Goal: Transaction & Acquisition: Purchase product/service

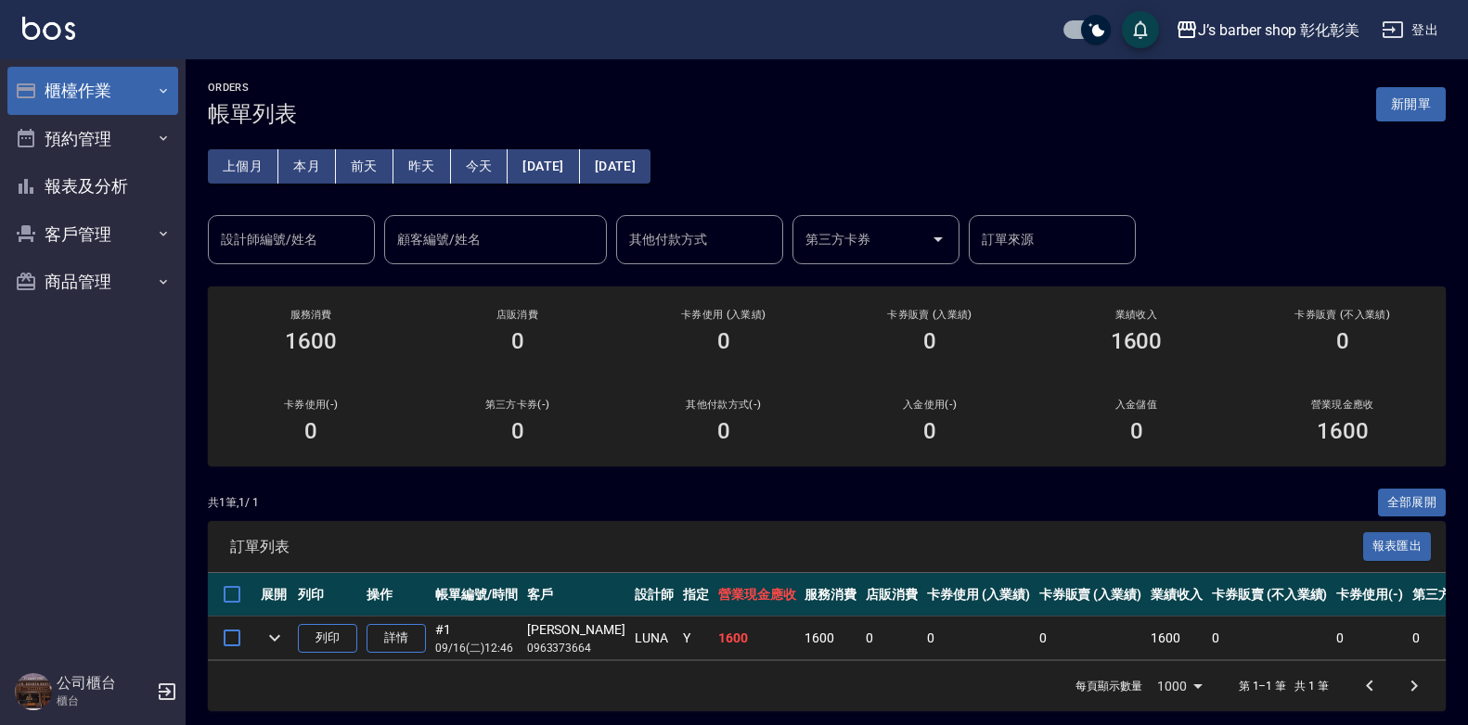
click at [72, 78] on button "櫃檯作業" at bounding box center [92, 91] width 171 height 48
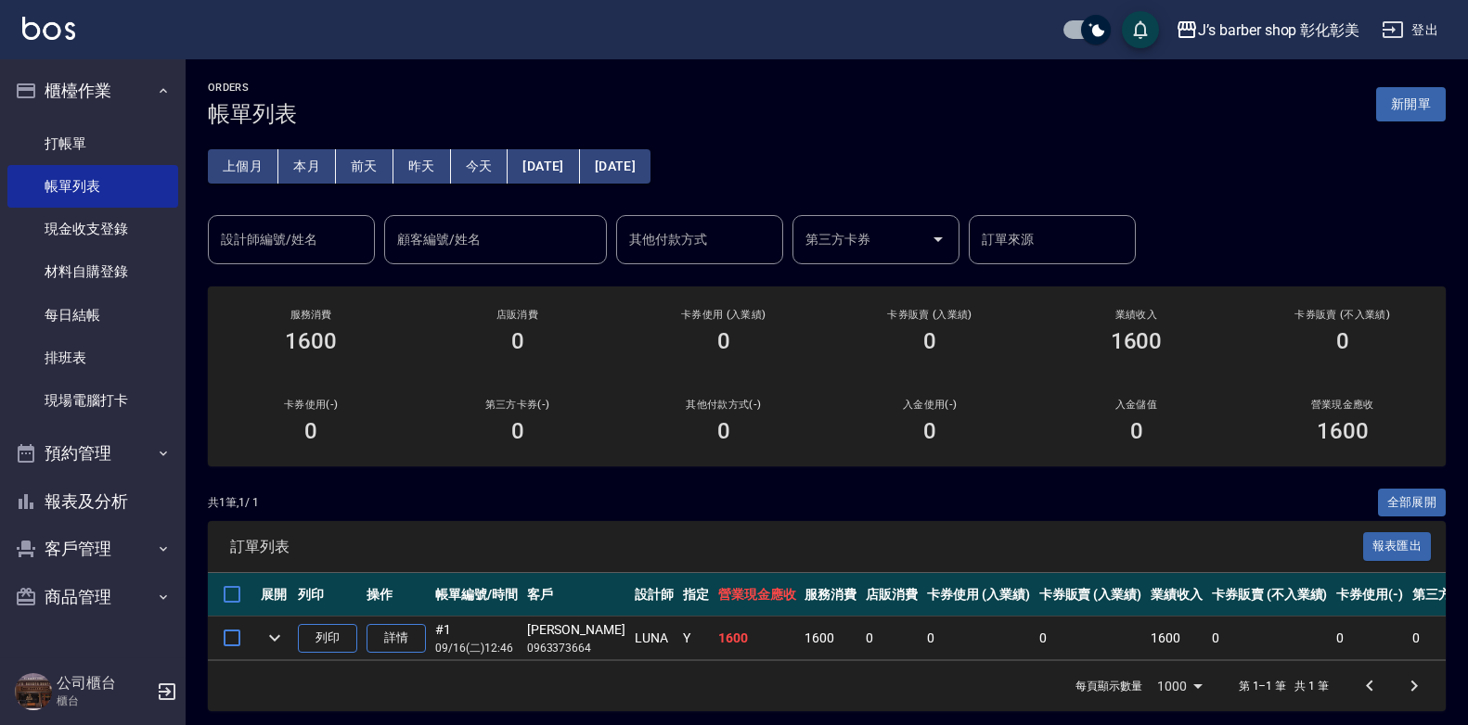
click at [126, 115] on ul "打帳單 帳單列表 現金收支登錄 材料自購登錄 每日結帳 排班表 現場電腦打卡" at bounding box center [92, 272] width 171 height 315
click at [123, 132] on link "打帳單" at bounding box center [92, 143] width 171 height 43
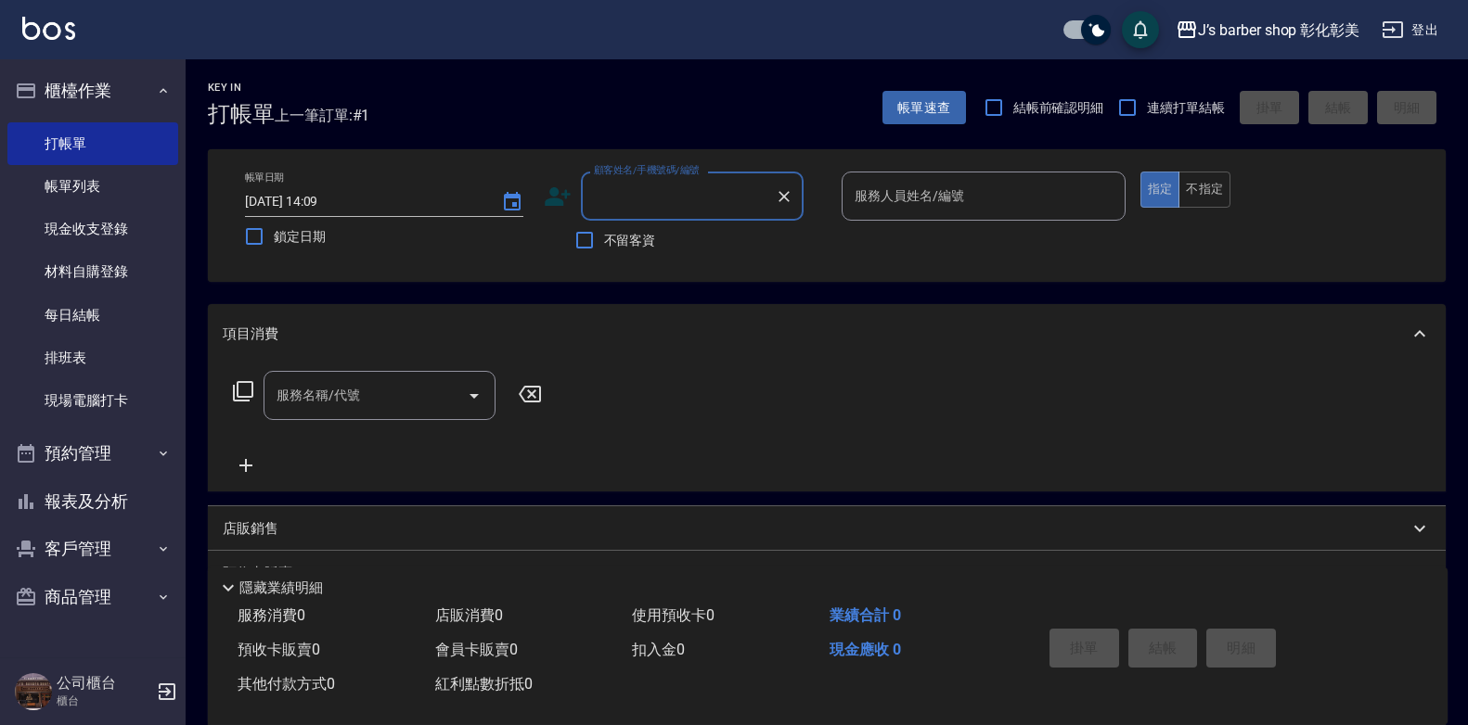
click at [631, 198] on input "顧客姓名/手機號碼/編號" at bounding box center [678, 196] width 178 height 32
click at [632, 198] on input "顧客姓名/手機號碼/編號" at bounding box center [678, 196] width 178 height 32
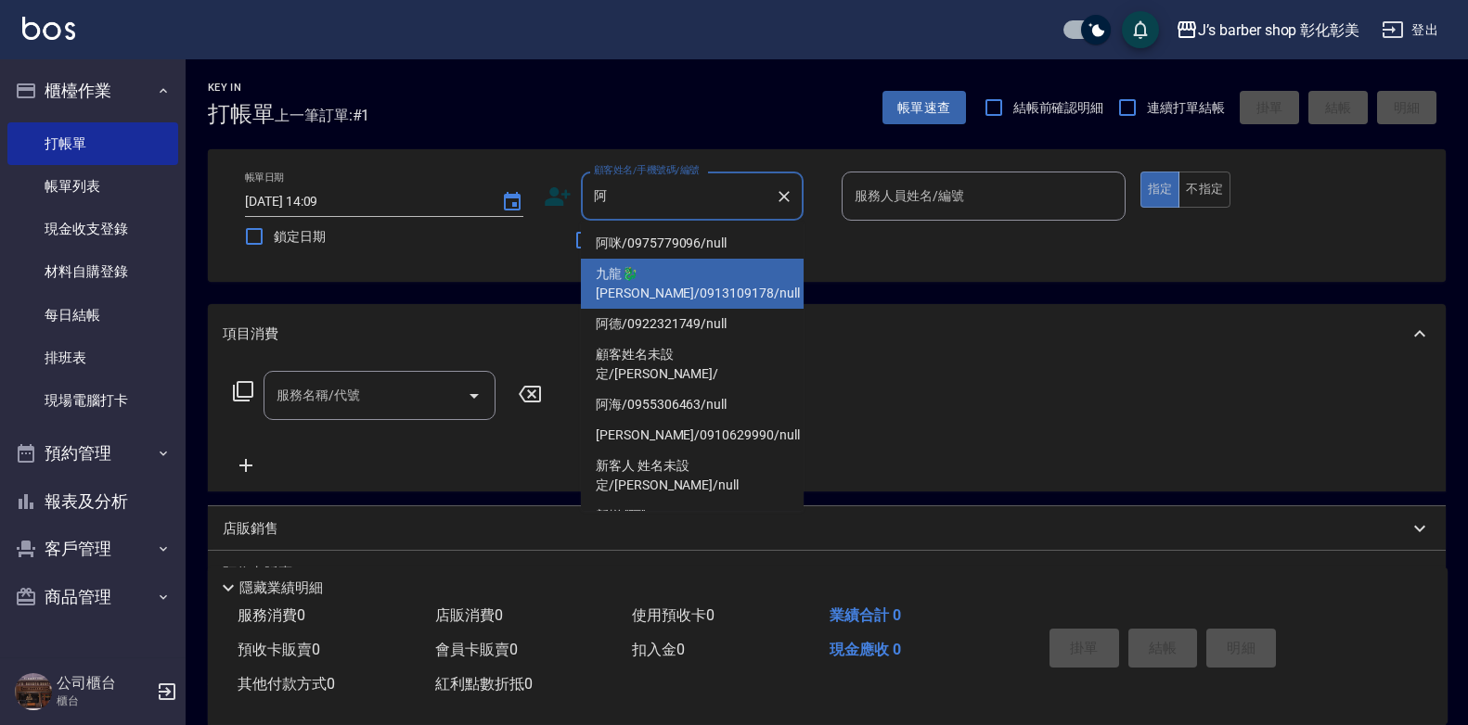
click at [668, 265] on li "九龍🐉 [PERSON_NAME]/0913109178/null" at bounding box center [692, 284] width 223 height 50
type input "九龍🐉 [PERSON_NAME]/0913109178/null"
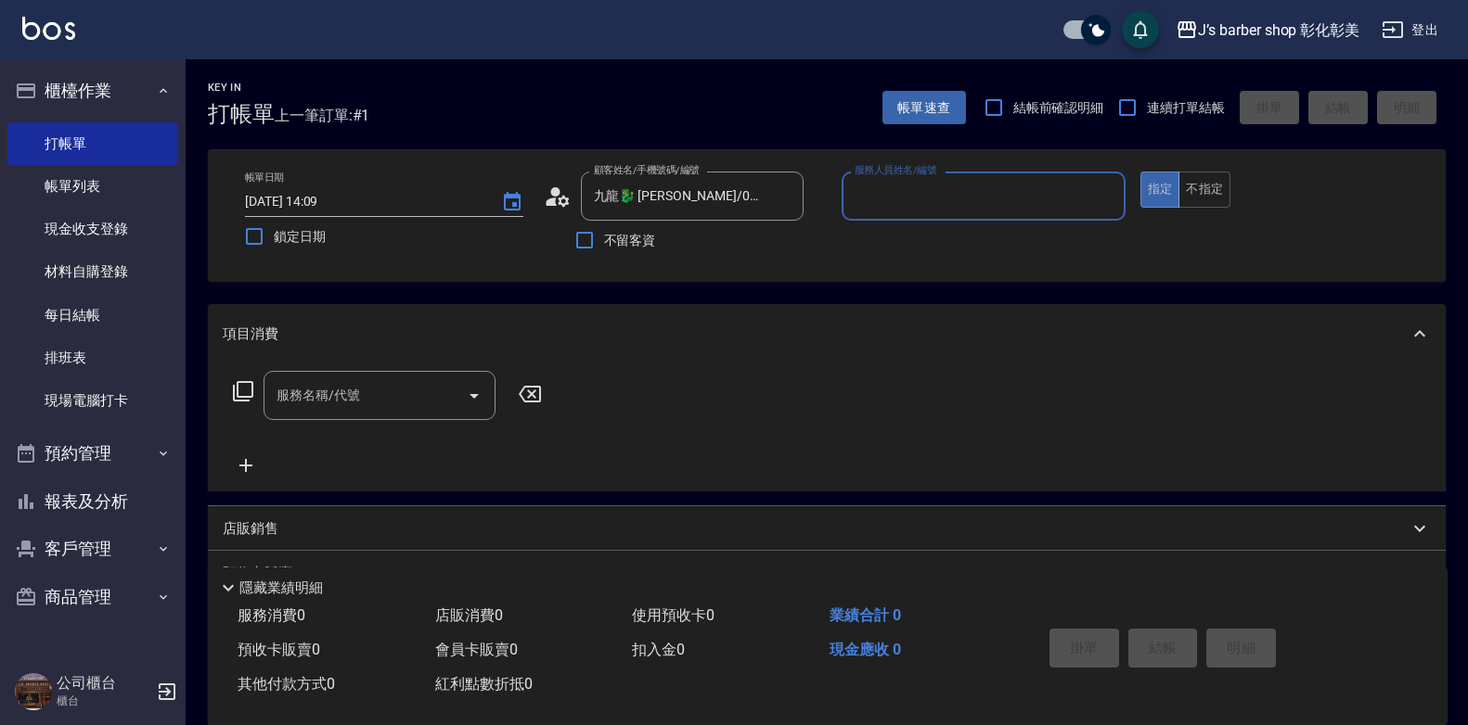
click at [873, 190] on input "服務人員姓名/編號" at bounding box center [983, 196] width 267 height 32
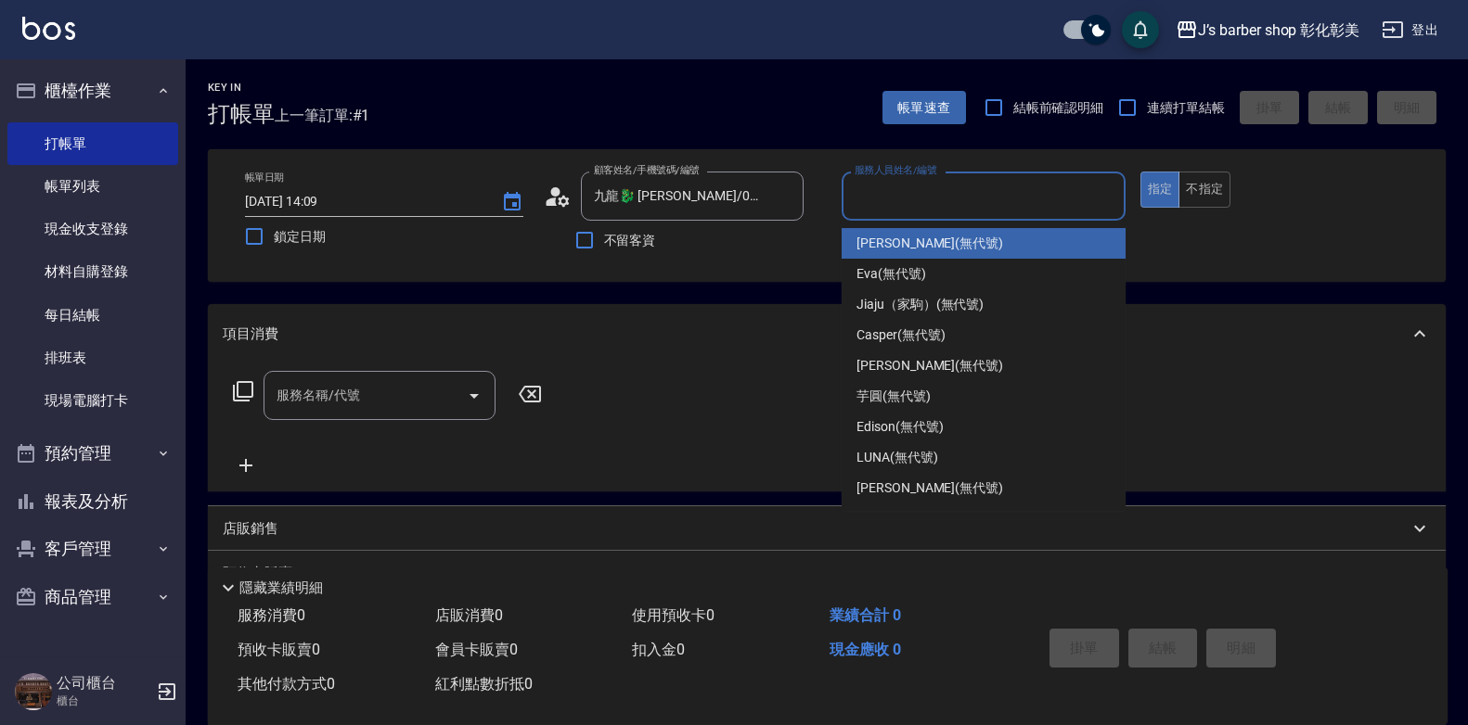
click at [873, 190] on input "服務人員姓名/編號" at bounding box center [983, 196] width 267 height 32
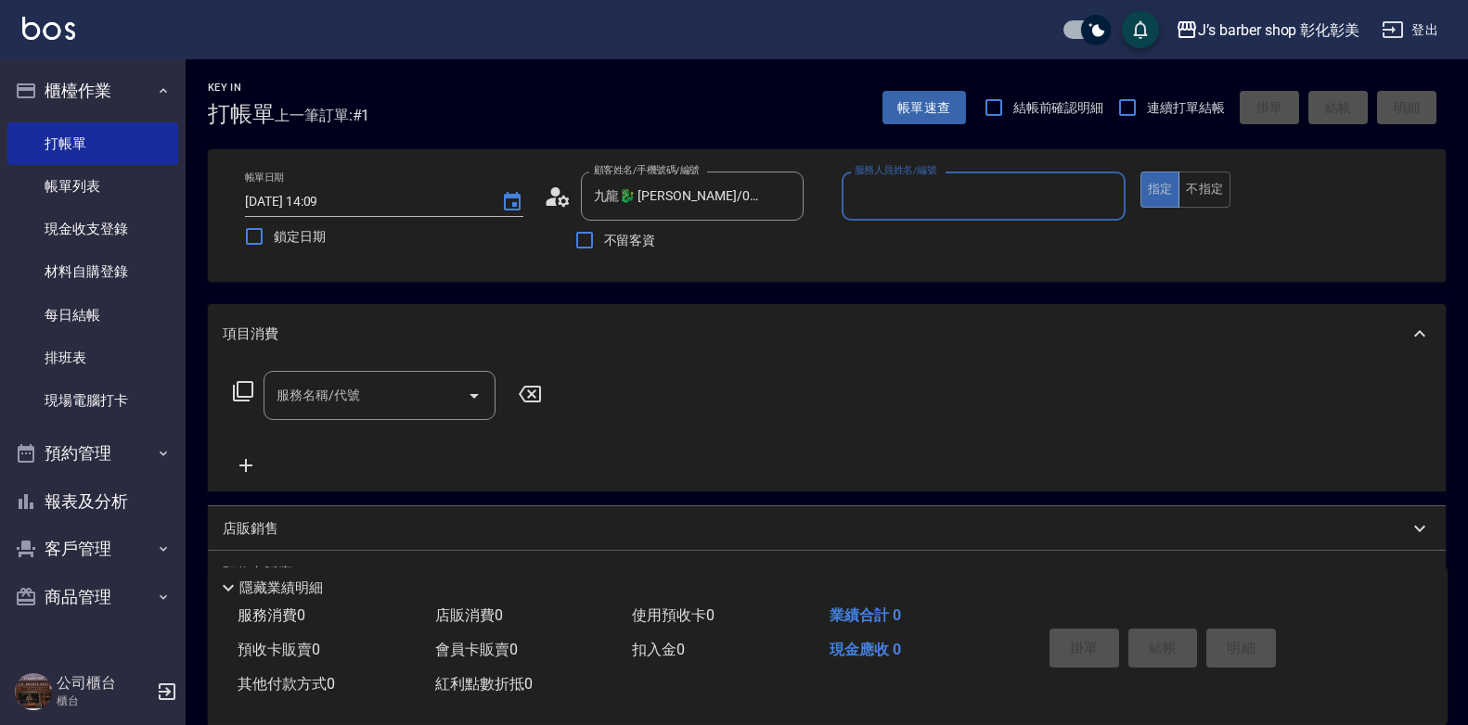
click at [862, 215] on div "服務人員姓名/編號" at bounding box center [983, 196] width 284 height 49
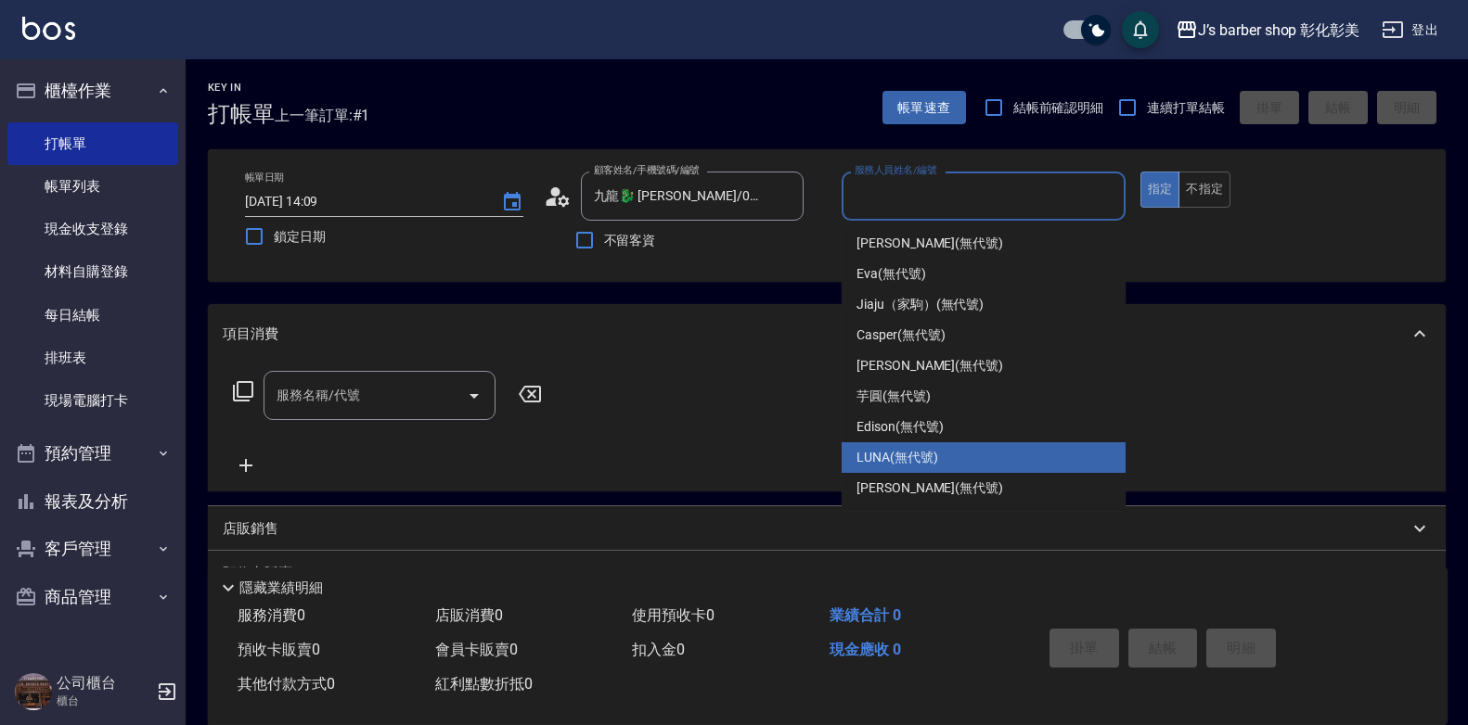
click at [892, 468] on div "LUNA (無代號)" at bounding box center [983, 458] width 284 height 31
type input "LUNA(無代號)"
click at [892, 468] on div "服務名稱/代號 服務名稱/代號" at bounding box center [827, 428] width 1238 height 128
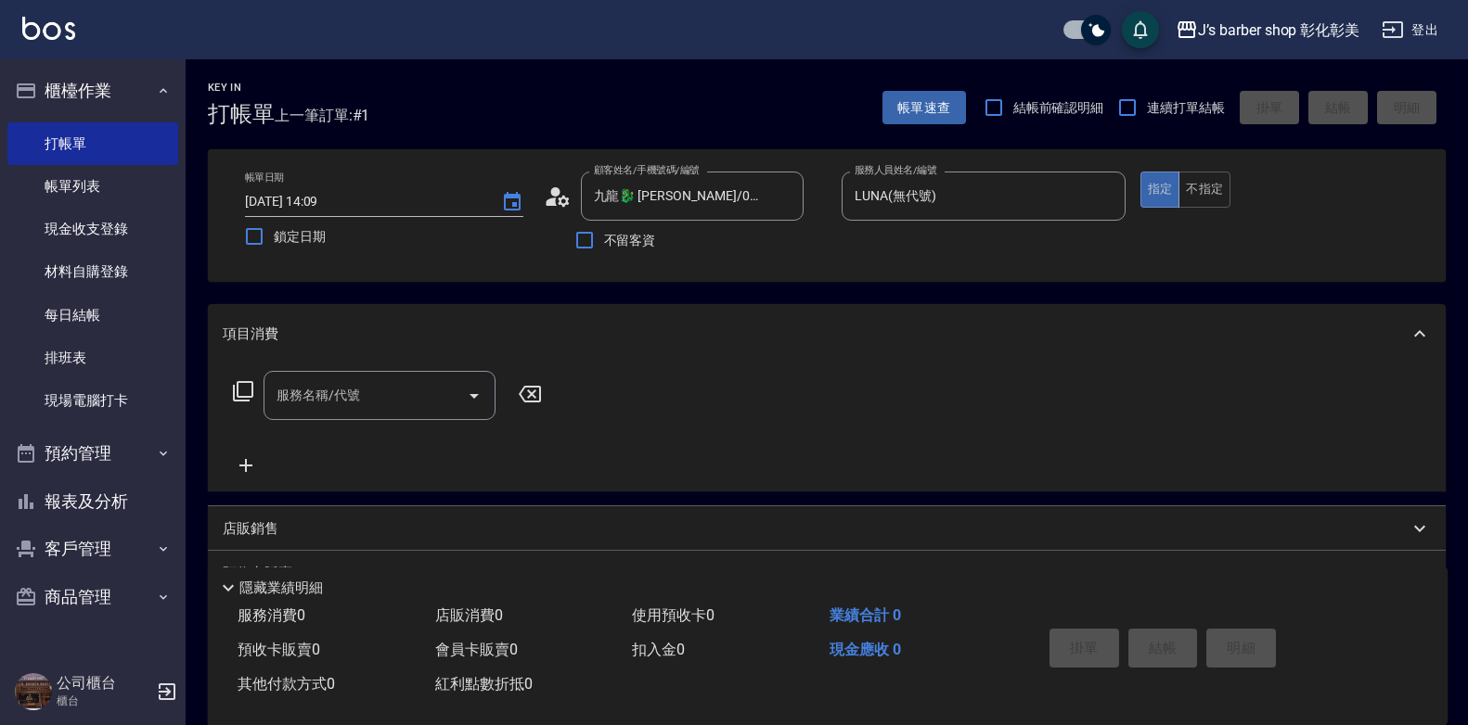
click at [370, 404] on input "服務名稱/代號" at bounding box center [365, 395] width 187 height 32
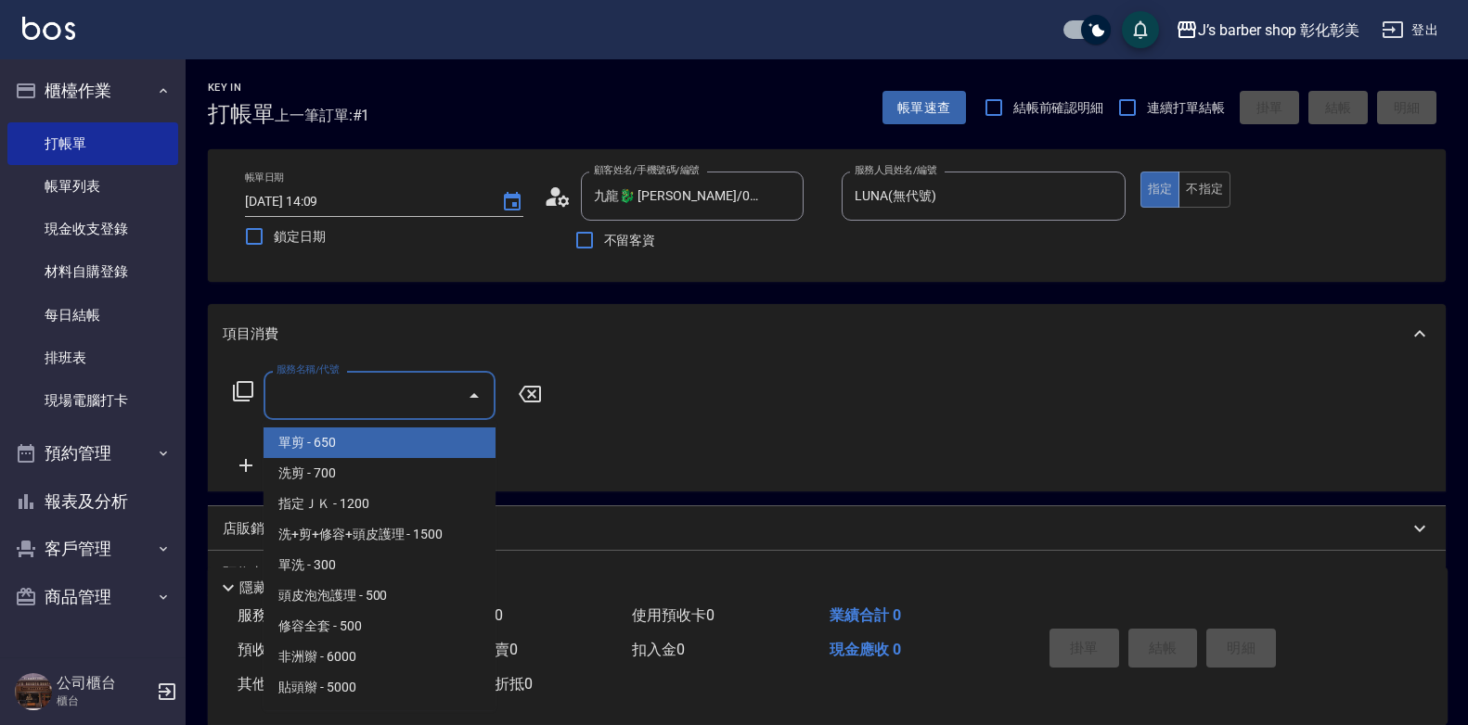
drag, startPoint x: 387, startPoint y: 456, endPoint x: 389, endPoint y: 467, distance: 10.4
click at [389, 467] on ul "單剪 - 650 洗剪 - 700 指定ＪＫ - 1200 洗+剪+修容+頭皮護理 - 1500 單洗 - 300 頭皮泡泡護理 - 500 修容全套 - 5…" at bounding box center [379, 565] width 232 height 290
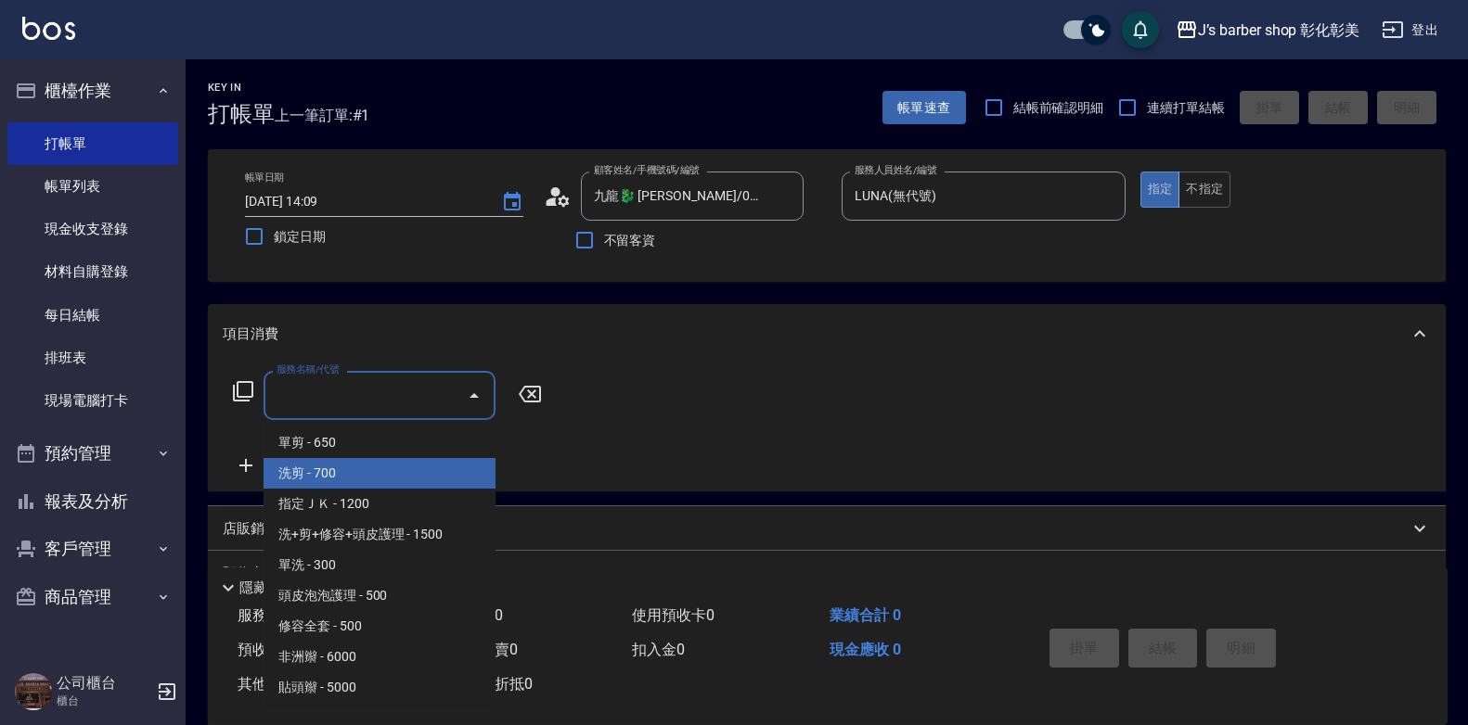
click at [389, 468] on span "洗剪 - 700" at bounding box center [379, 473] width 232 height 31
click at [389, 468] on div "服務名稱/代號 服務名稱/代號" at bounding box center [388, 424] width 330 height 106
type input "洗剪(101)"
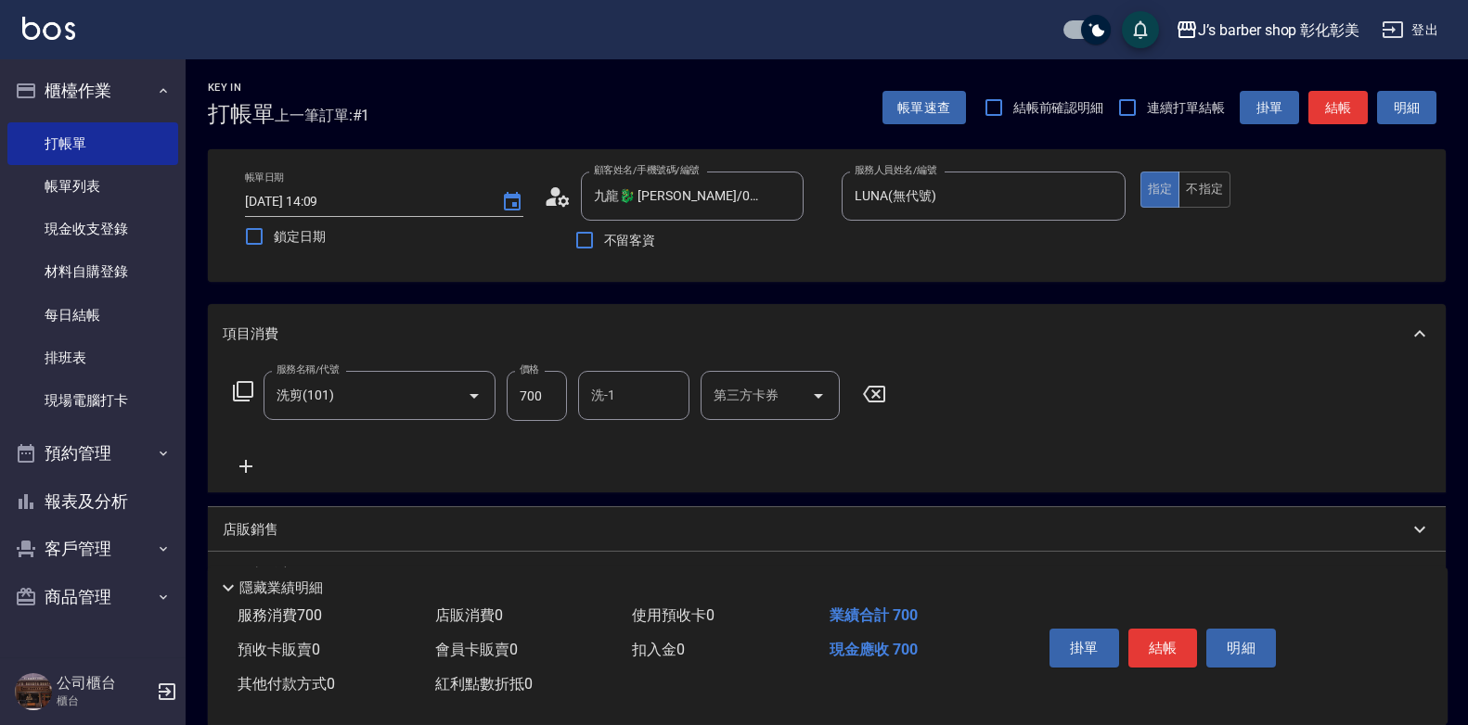
drag, startPoint x: 389, startPoint y: 468, endPoint x: 554, endPoint y: 366, distance: 194.1
click at [554, 366] on div "服務名稱/代號 洗剪(101) 服務名稱/代號 價格 700 價格 洗-1 洗-1 第三方卡券 第三方卡券" at bounding box center [827, 428] width 1238 height 129
click at [552, 378] on input "700" at bounding box center [537, 396] width 60 height 50
type input "800"
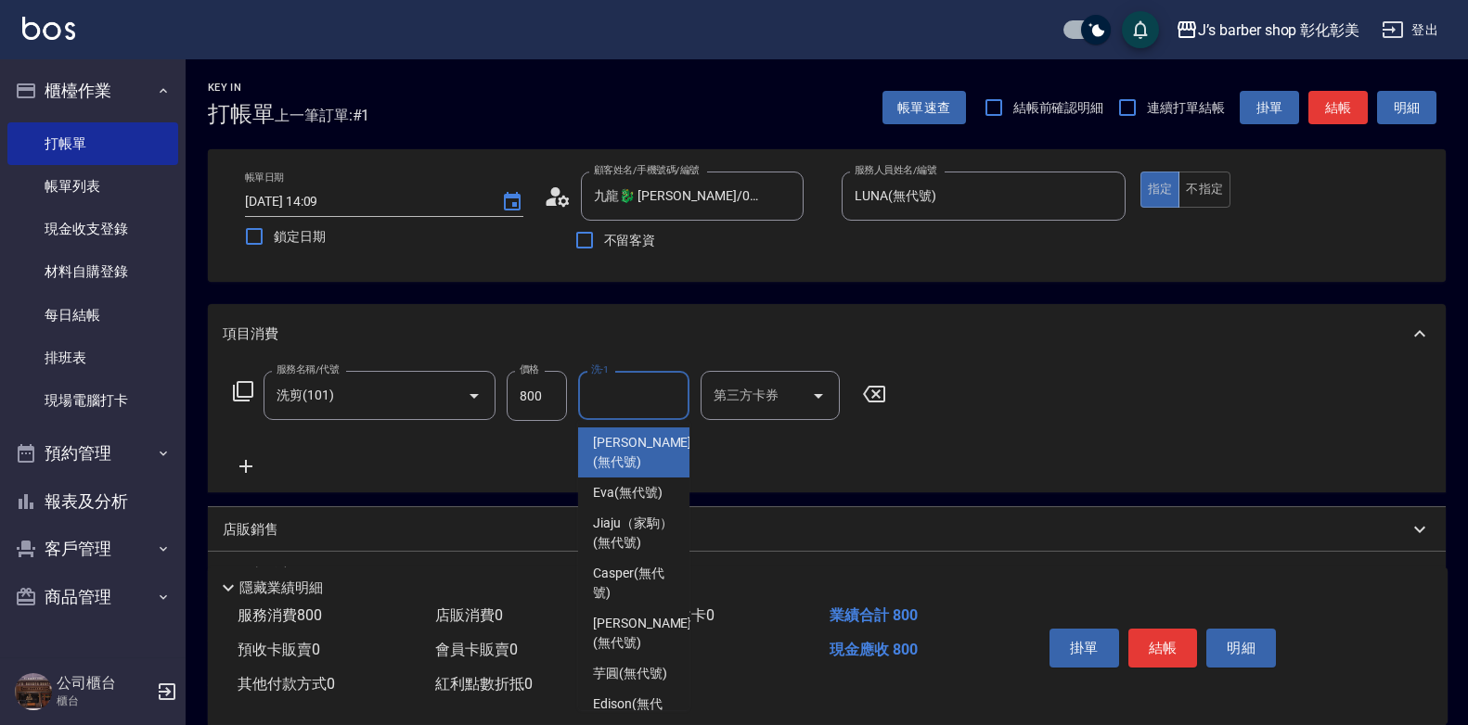
click at [612, 387] on input "洗-1" at bounding box center [633, 395] width 95 height 32
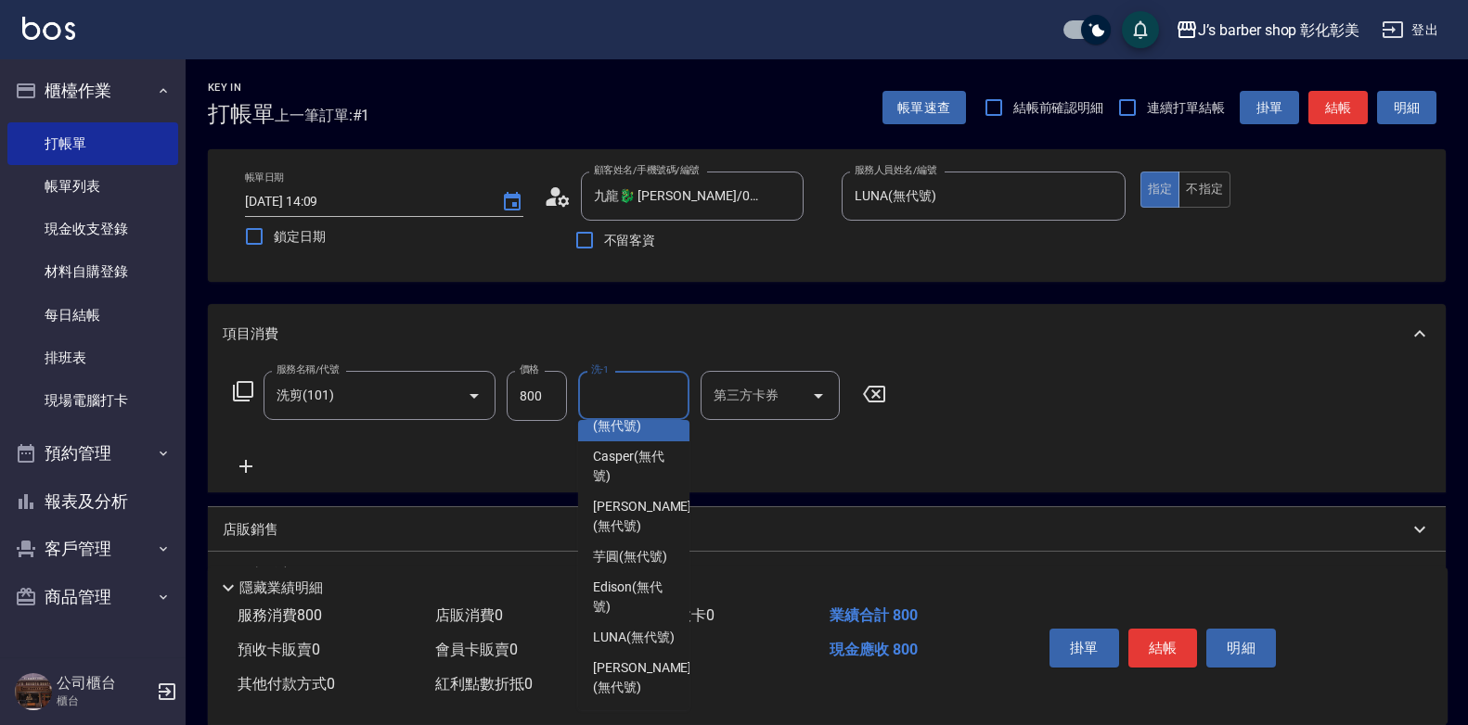
scroll to position [156, 0]
click at [629, 628] on span "LUNA (無代號)" at bounding box center [634, 637] width 82 height 19
type input "LUNA(無代號)"
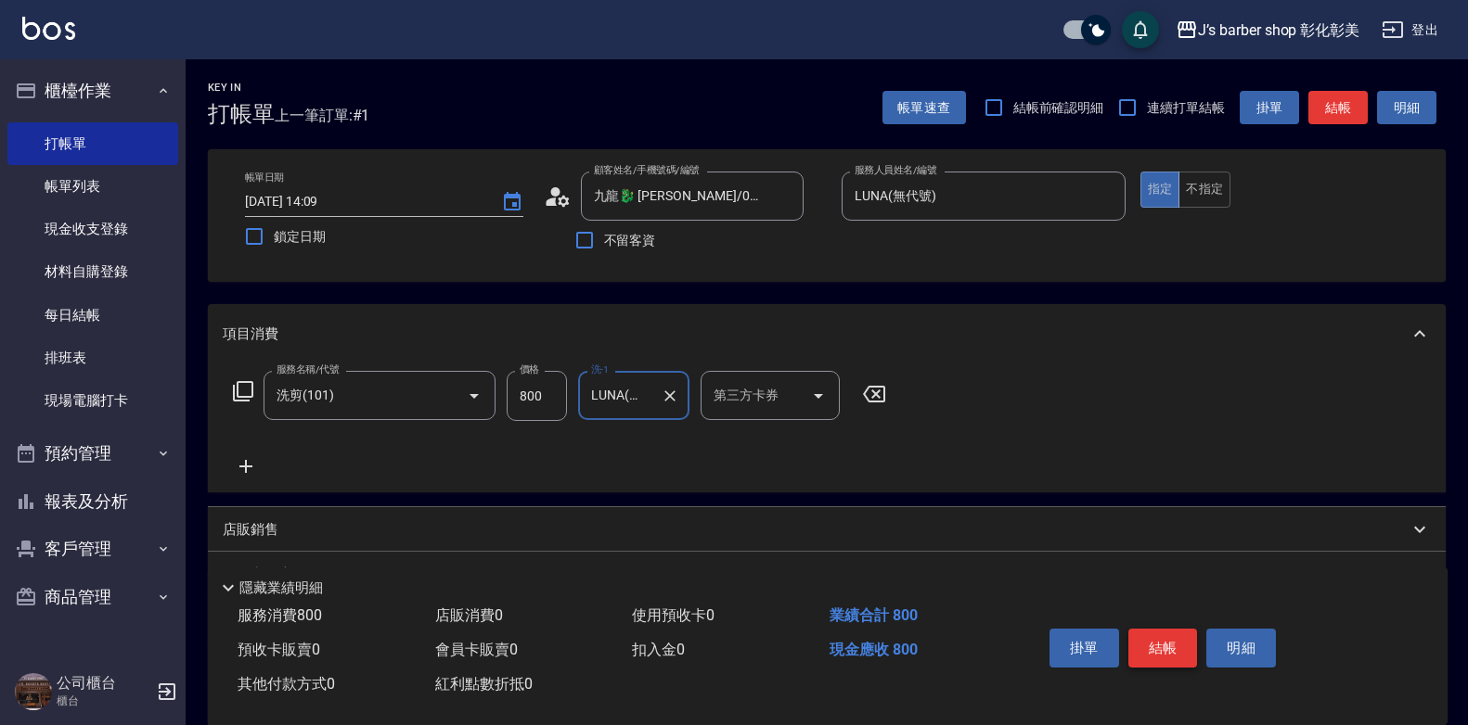
click at [1159, 629] on button "結帳" at bounding box center [1163, 648] width 70 height 39
click at [1159, 627] on div "掛單 結帳 明細" at bounding box center [1163, 651] width 242 height 58
